Goal: Information Seeking & Learning: Compare options

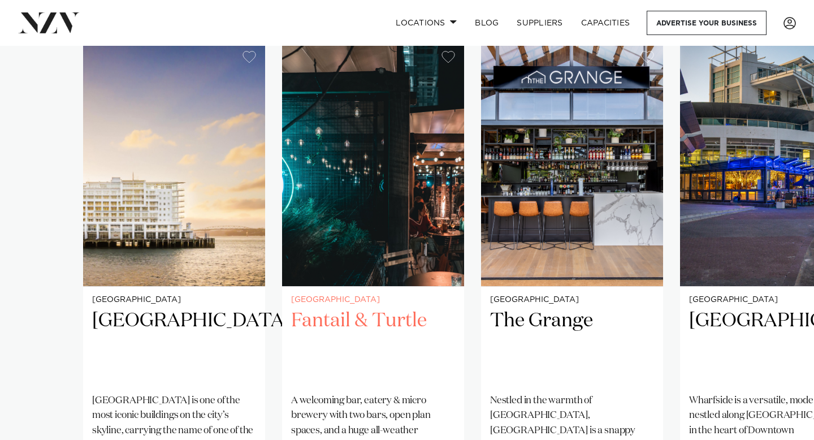
scroll to position [804, 0]
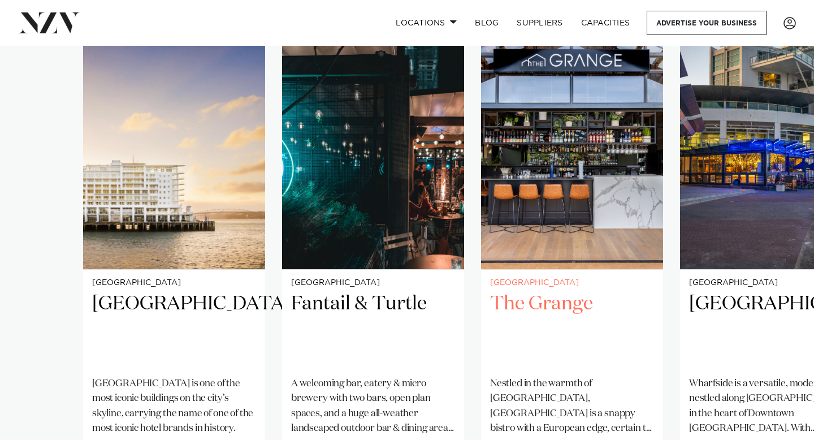
click at [557, 200] on img "3 / 4" at bounding box center [572, 147] width 182 height 244
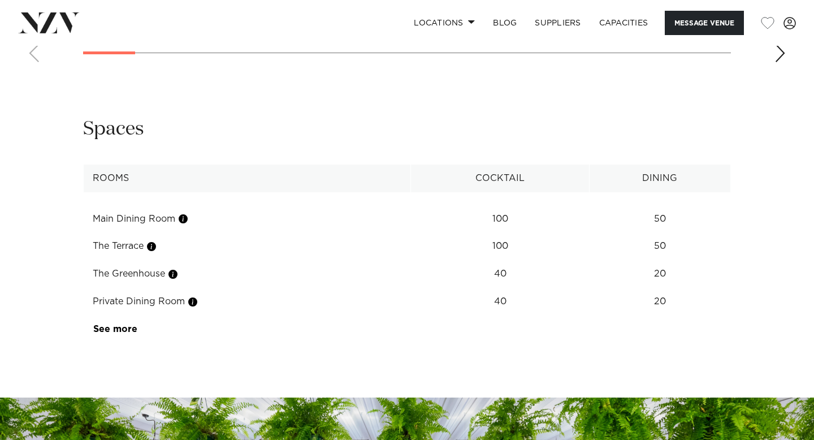
scroll to position [1358, 0]
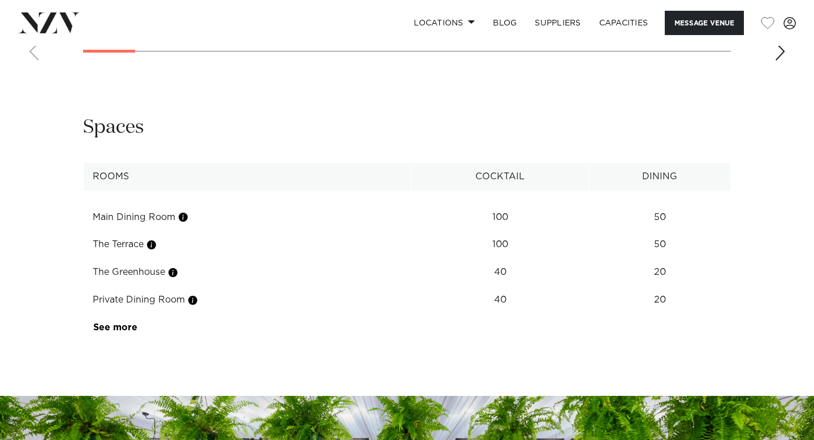
click at [656, 258] on td "20" at bounding box center [659, 272] width 141 height 28
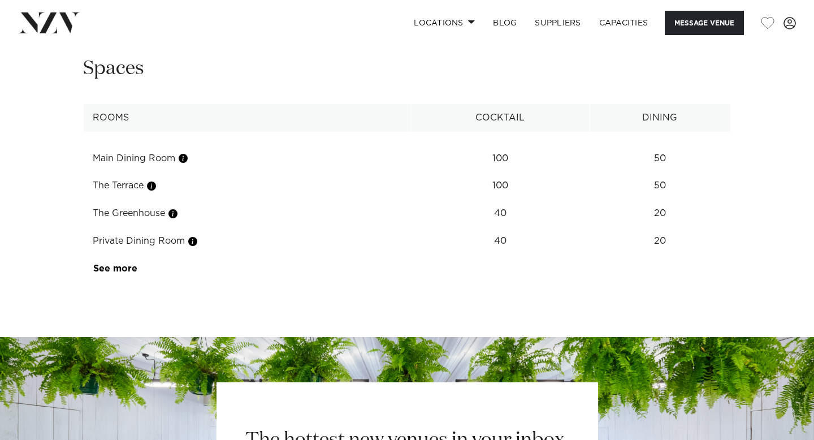
scroll to position [1410, 0]
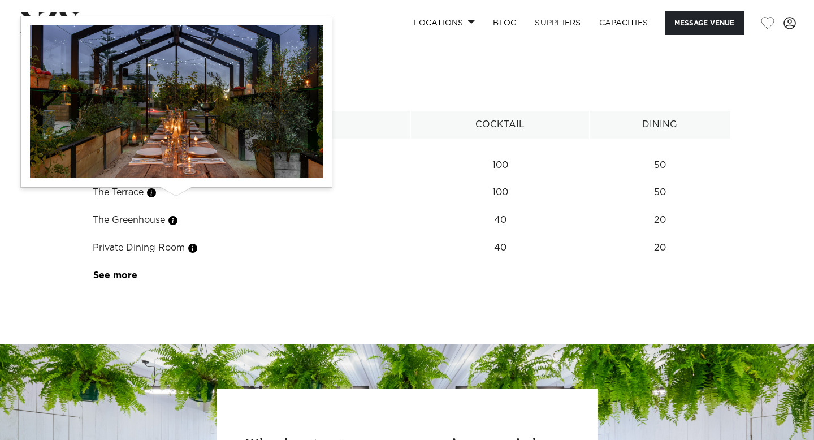
click at [175, 215] on button "button" at bounding box center [172, 220] width 11 height 11
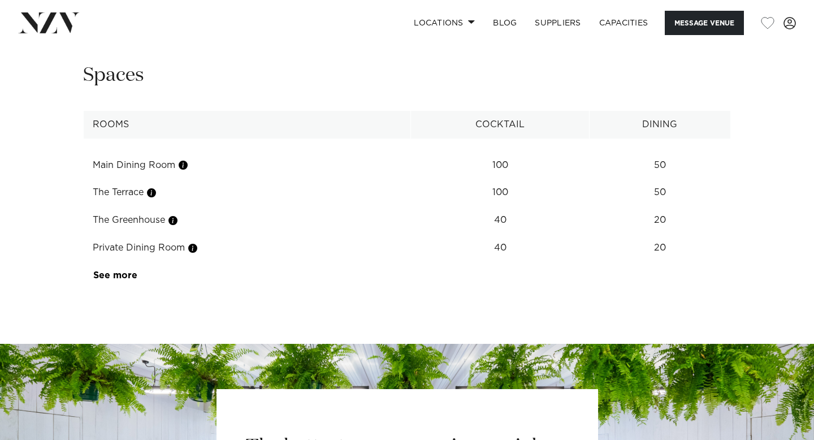
click at [166, 138] on tbody "Main Dining Room 100 50 The Terrace 100 50 The Greenhouse 40 20 Private Dining …" at bounding box center [407, 213] width 647 height 151
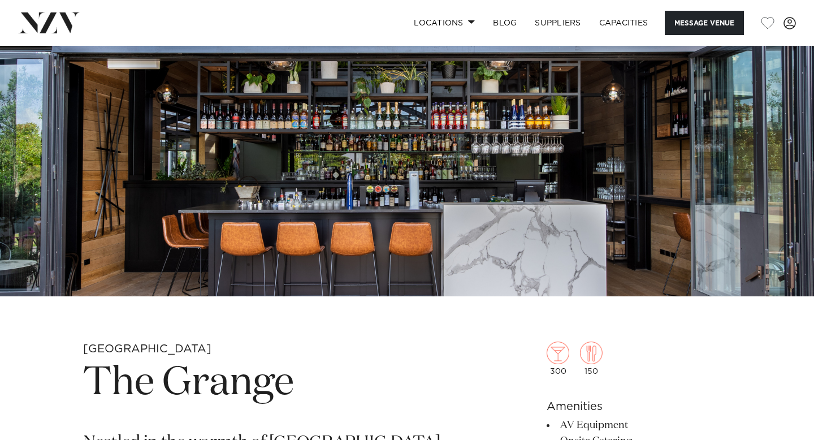
scroll to position [0, 0]
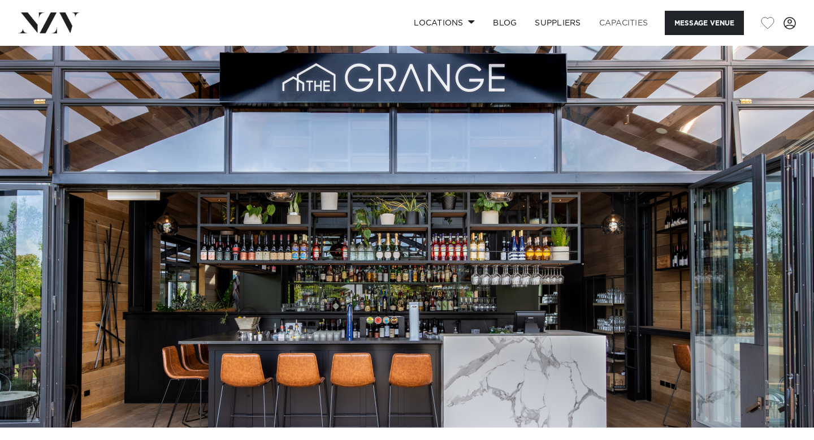
click at [629, 23] on link "Capacities" at bounding box center [623, 23] width 67 height 24
click at [470, 24] on link "Locations" at bounding box center [444, 23] width 79 height 24
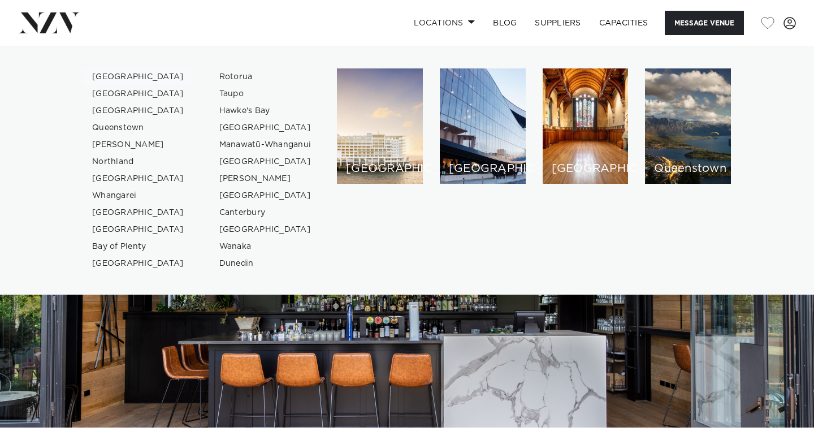
click at [118, 76] on link "[GEOGRAPHIC_DATA]" at bounding box center [138, 76] width 110 height 17
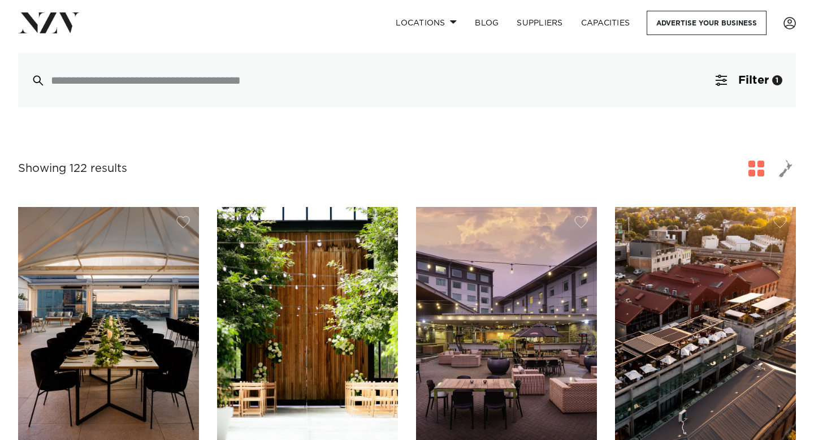
scroll to position [228, 0]
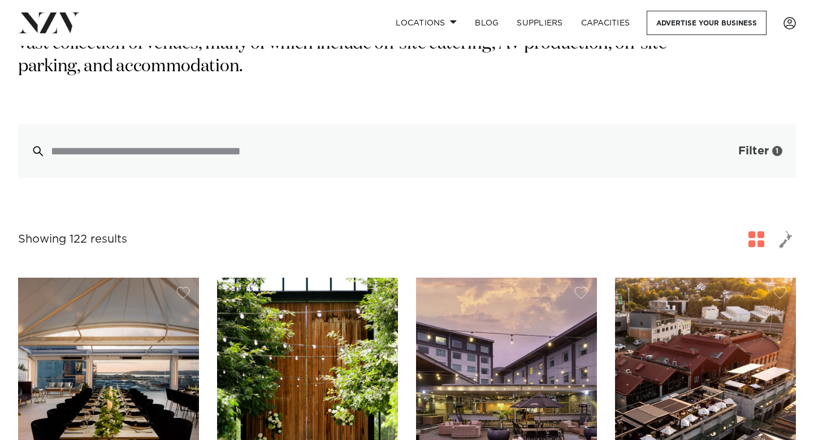
click at [762, 124] on button "Filter 1" at bounding box center [749, 151] width 94 height 54
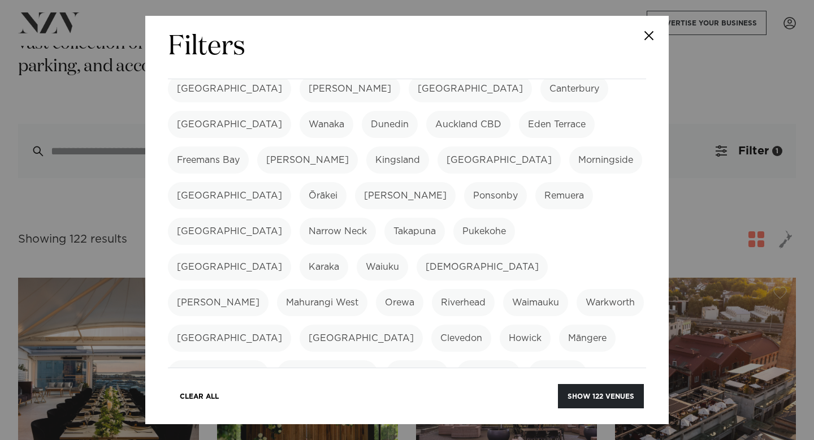
scroll to position [450, 0]
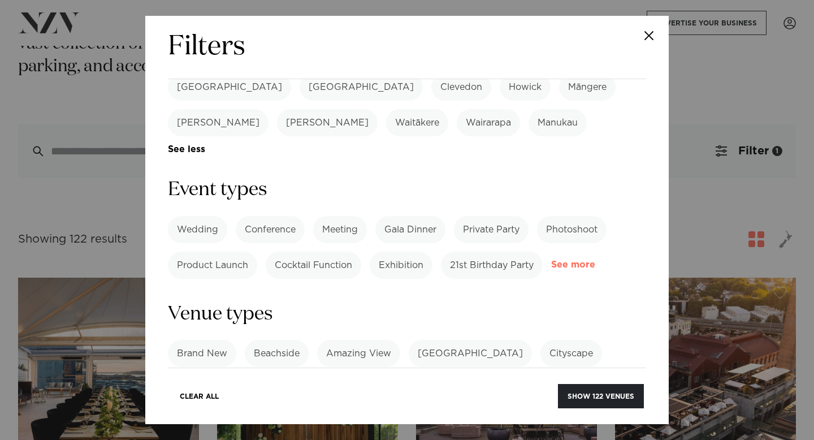
click at [565, 260] on link "See more" at bounding box center [595, 265] width 88 height 10
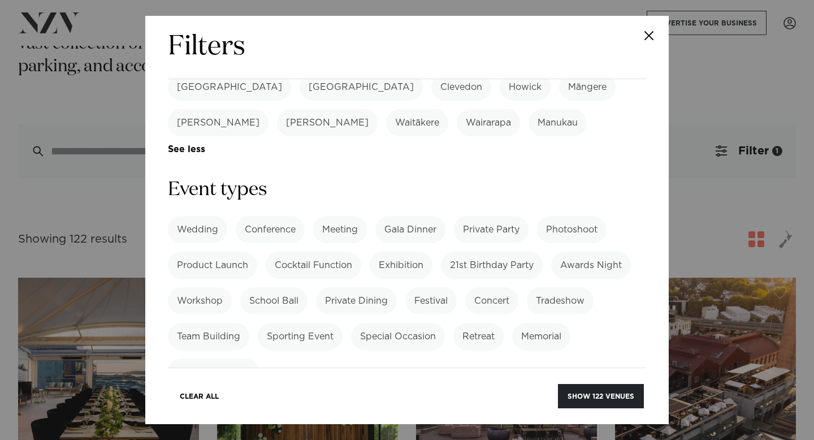
click at [383, 323] on label "Special Occasion" at bounding box center [398, 336] width 94 height 27
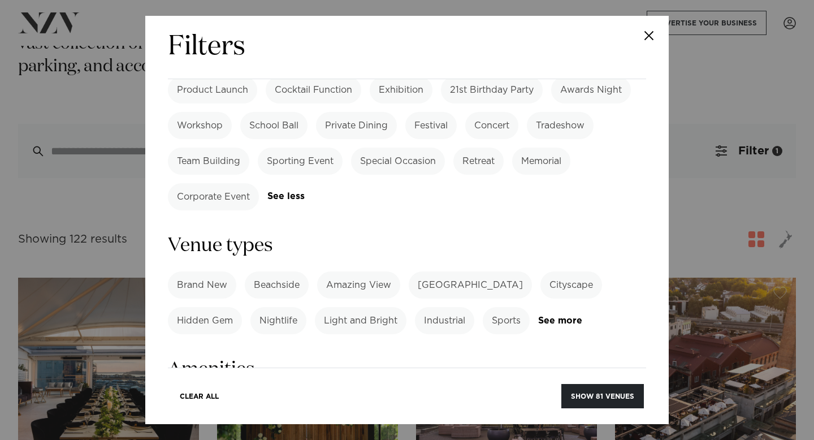
scroll to position [627, 0]
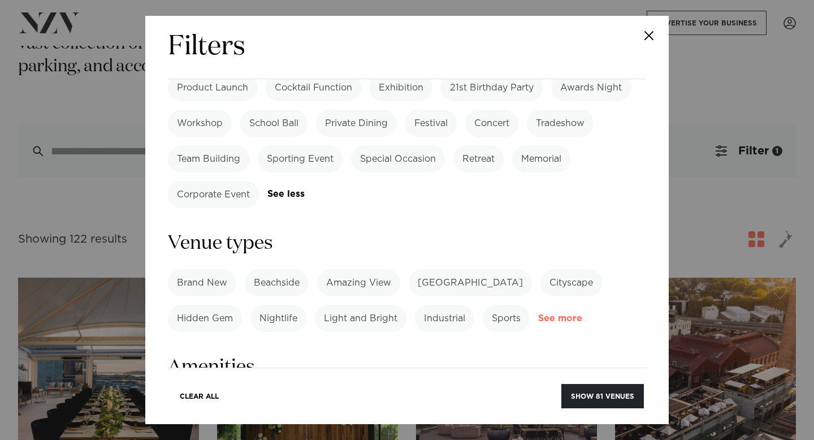
click at [573, 314] on link "See more" at bounding box center [582, 319] width 88 height 10
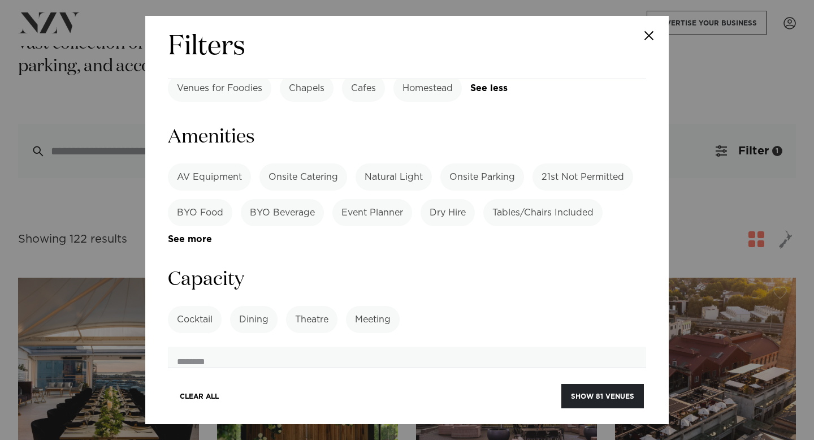
scroll to position [1221, 0]
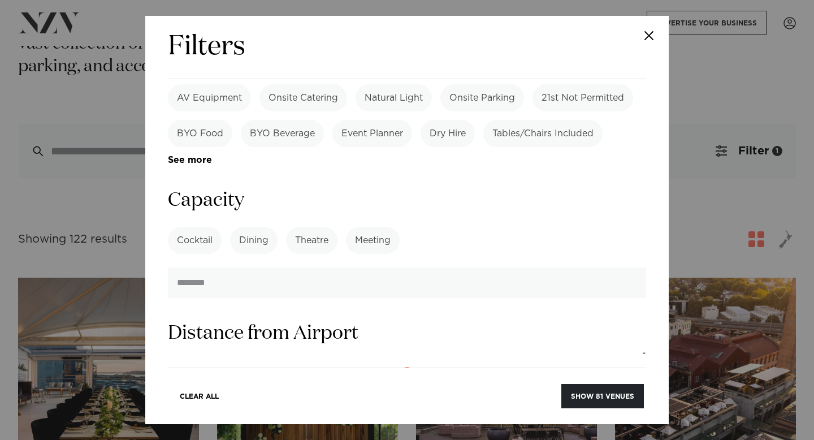
click at [260, 227] on label "Dining" at bounding box center [253, 240] width 47 height 27
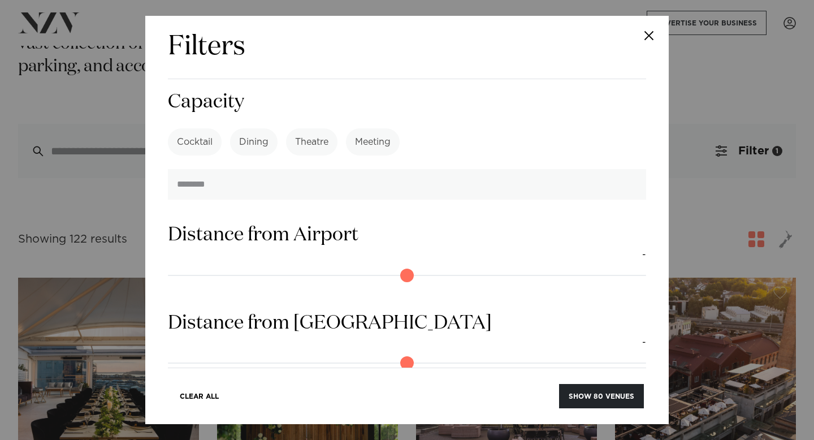
scroll to position [1250, 0]
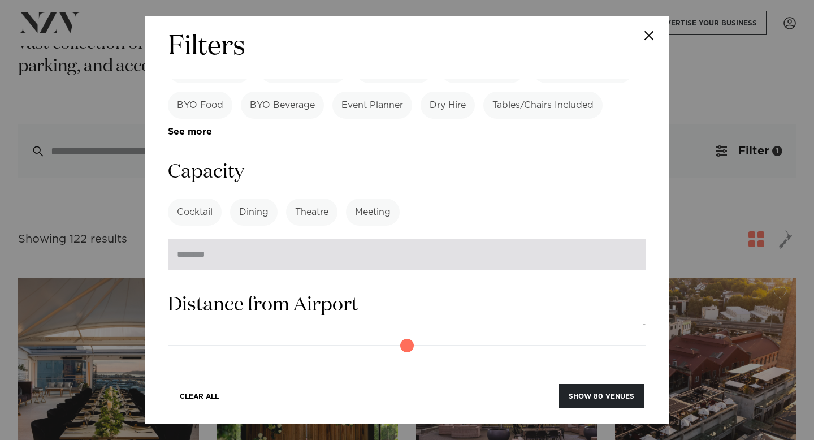
click at [322, 239] on input "number" at bounding box center [407, 254] width 478 height 31
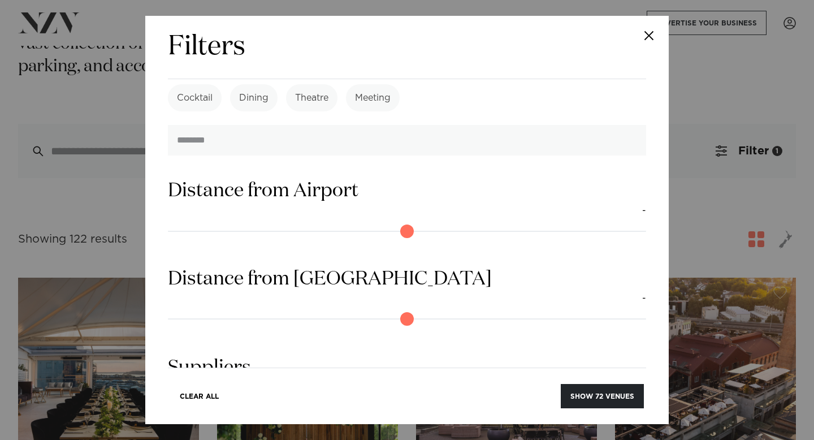
scroll to position [1406, 0]
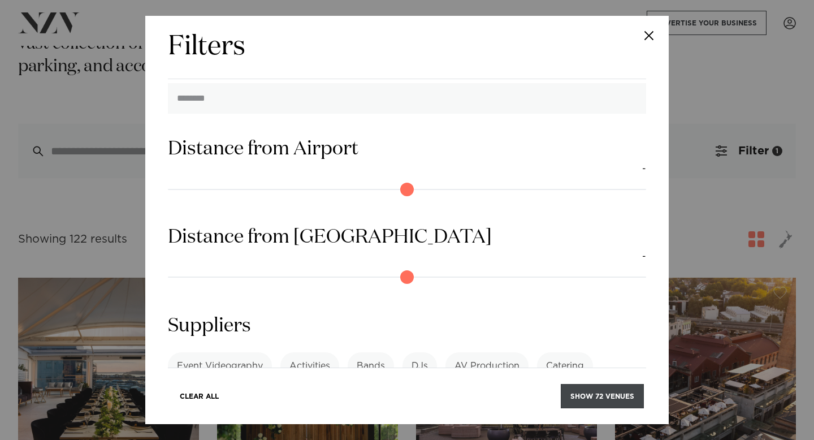
type input "**"
click at [608, 397] on button "Show 72 venues" at bounding box center [602, 396] width 83 height 24
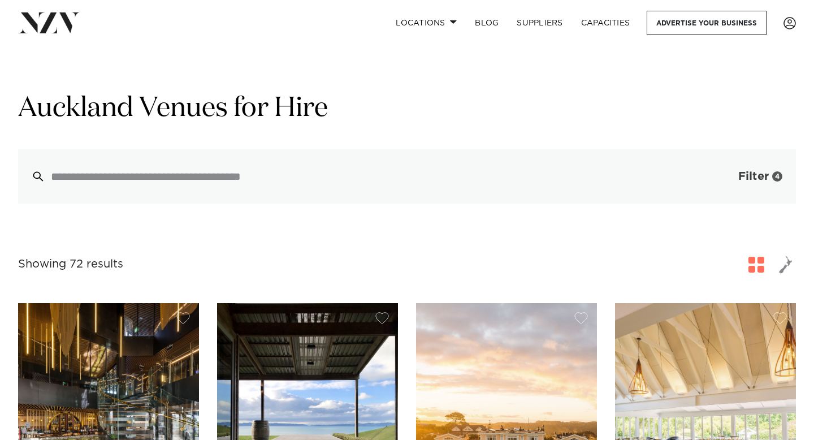
click at [748, 175] on span "Filter" at bounding box center [753, 176] width 31 height 11
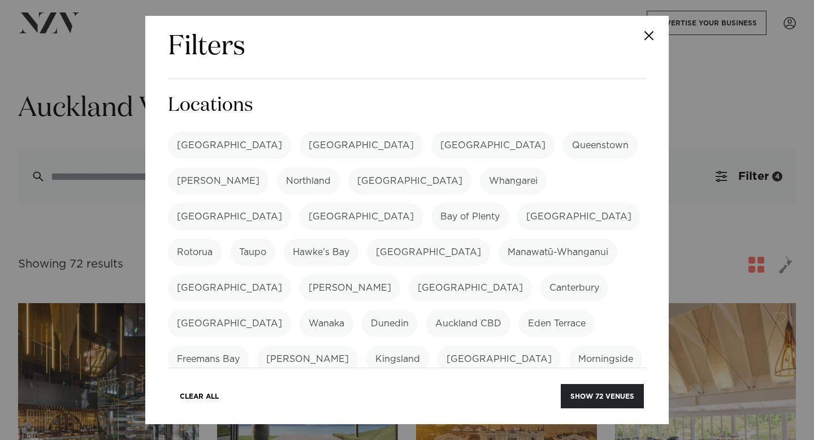
click at [653, 31] on button "Close" at bounding box center [649, 36] width 40 height 40
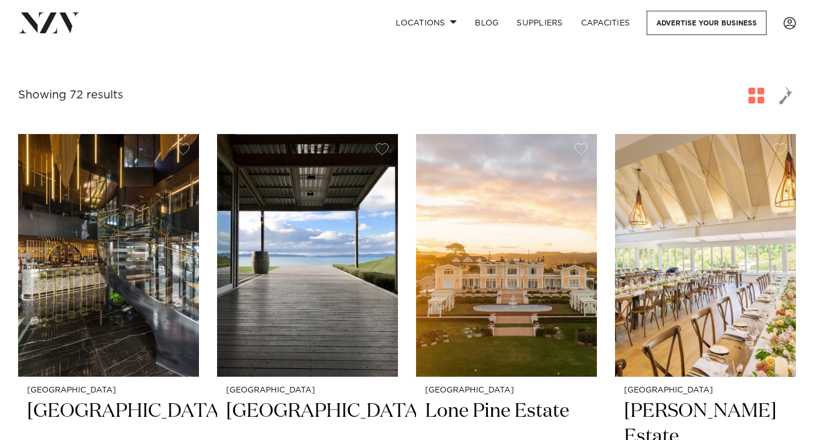
scroll to position [172, 0]
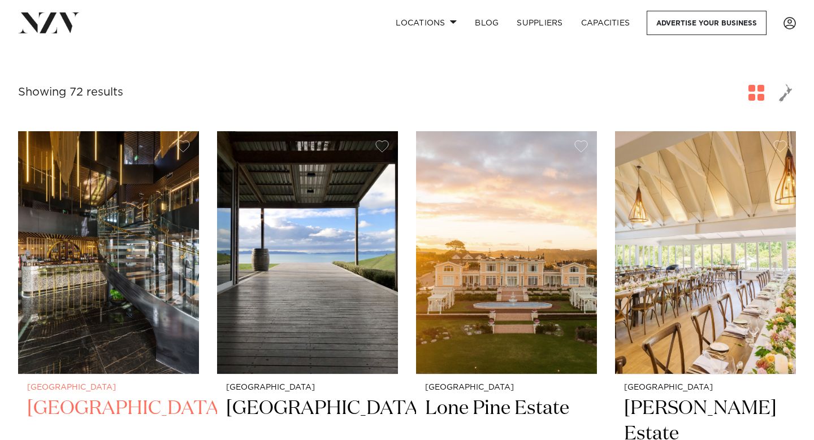
click at [158, 262] on img at bounding box center [108, 252] width 181 height 242
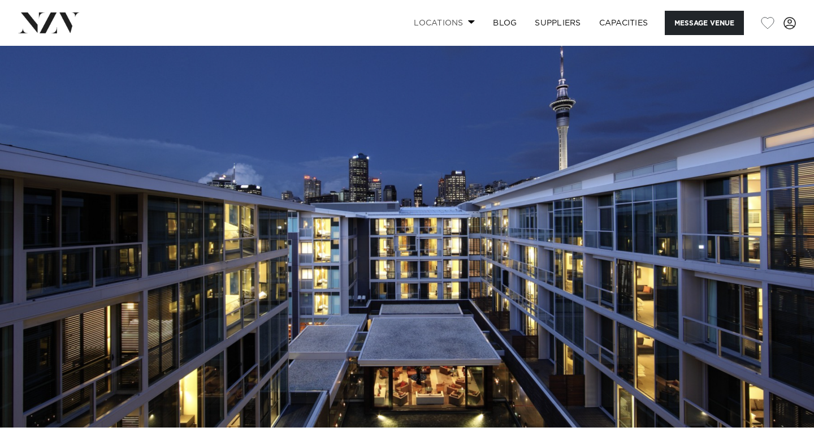
click at [456, 21] on link "Locations" at bounding box center [444, 23] width 79 height 24
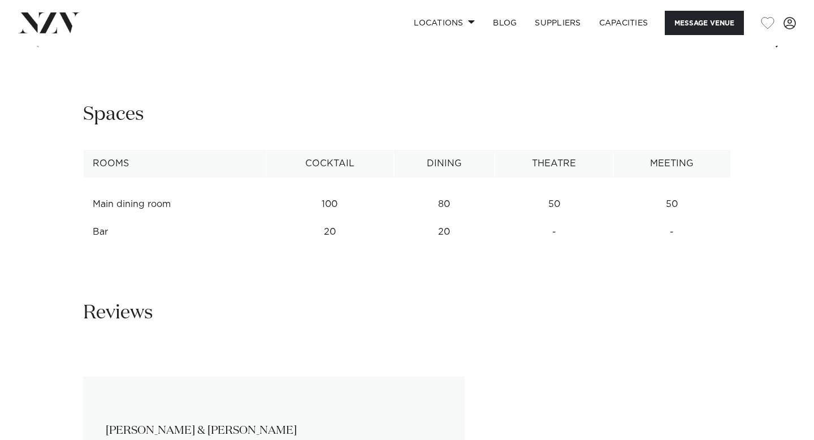
scroll to position [1403, 0]
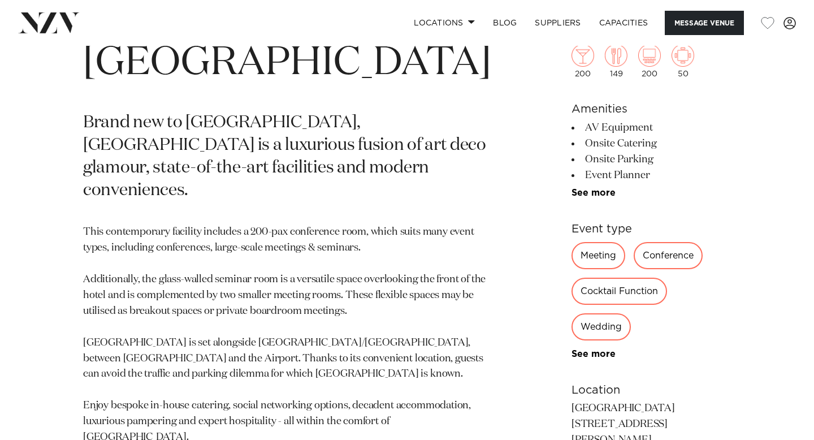
scroll to position [435, 0]
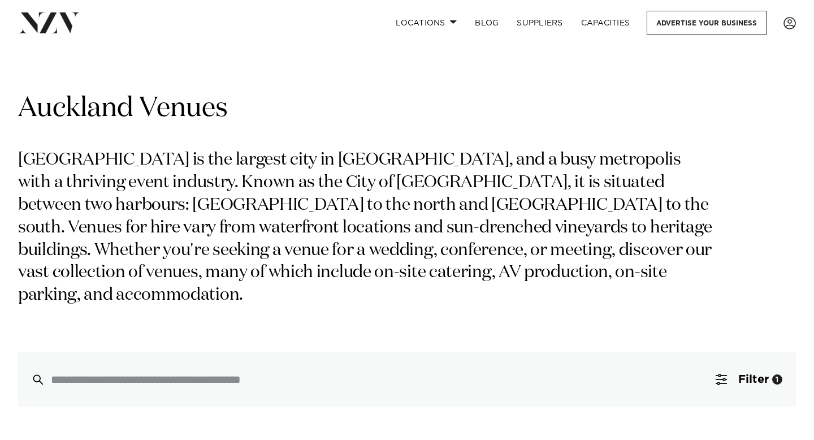
scroll to position [228, 0]
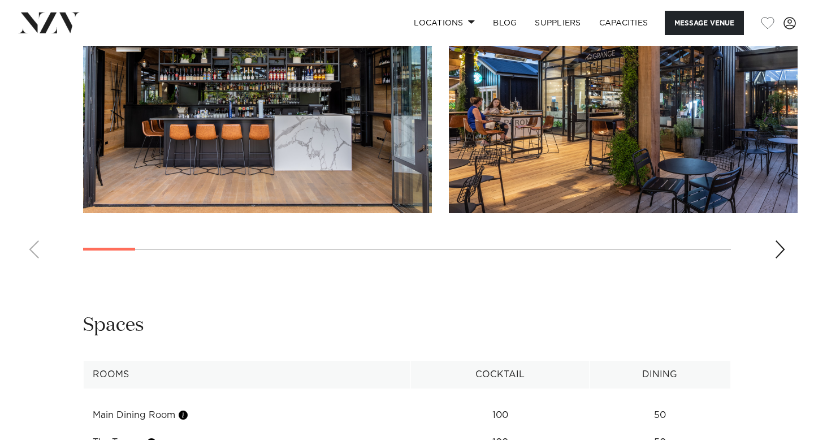
scroll to position [1258, 0]
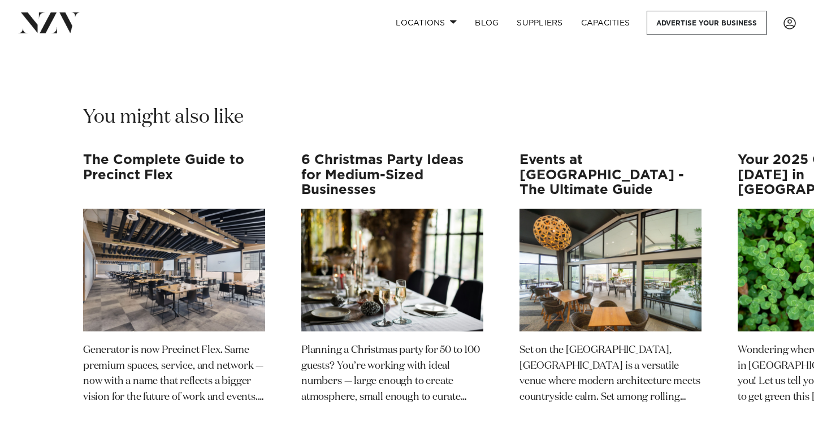
scroll to position [9743, 0]
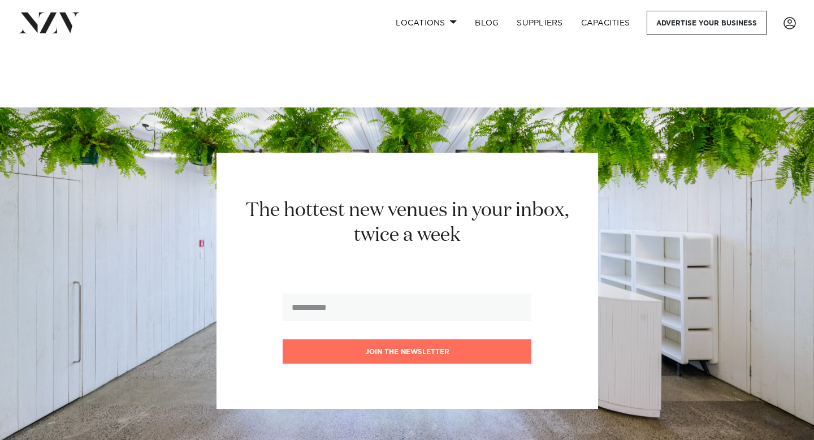
scroll to position [10440, 0]
